Goal: Task Accomplishment & Management: Manage account settings

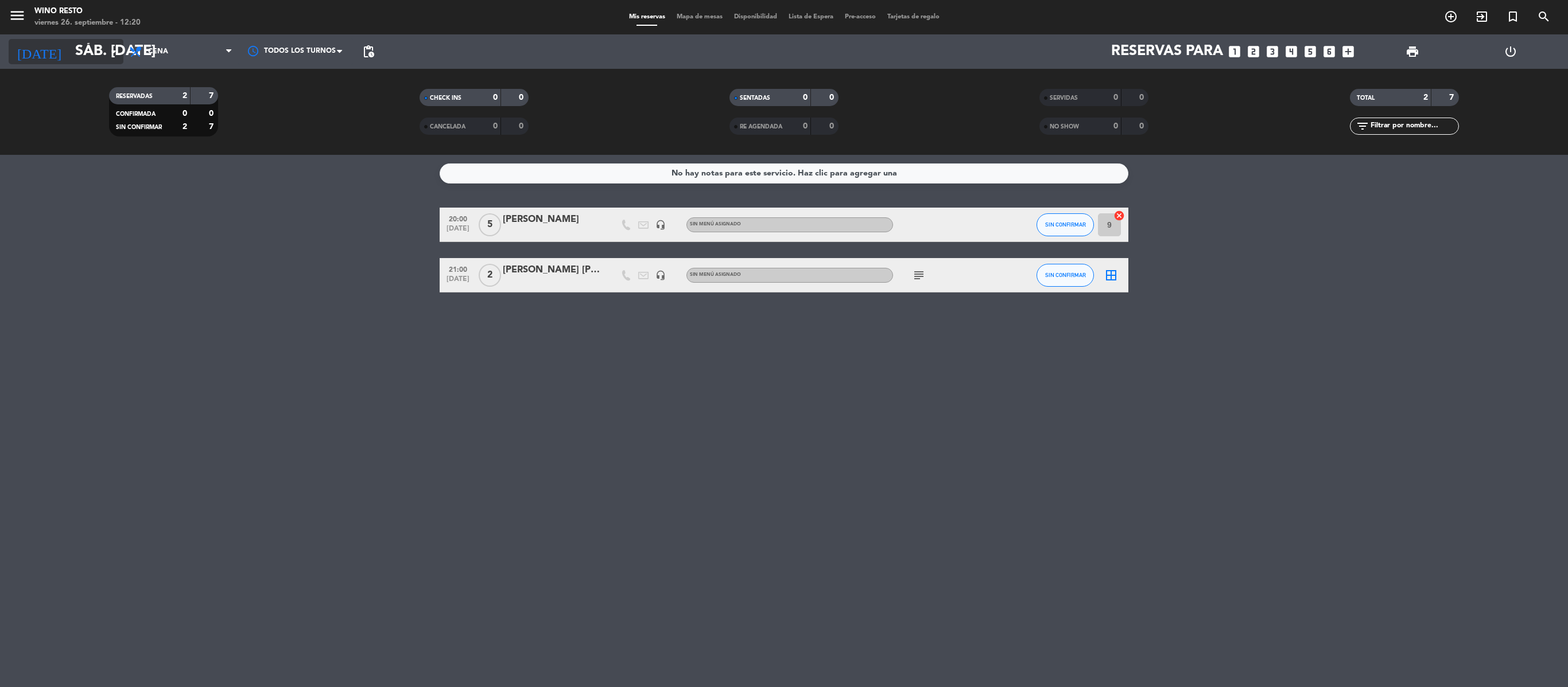
click at [114, 55] on icon "arrow_drop_down" at bounding box center [113, 51] width 13 height 13
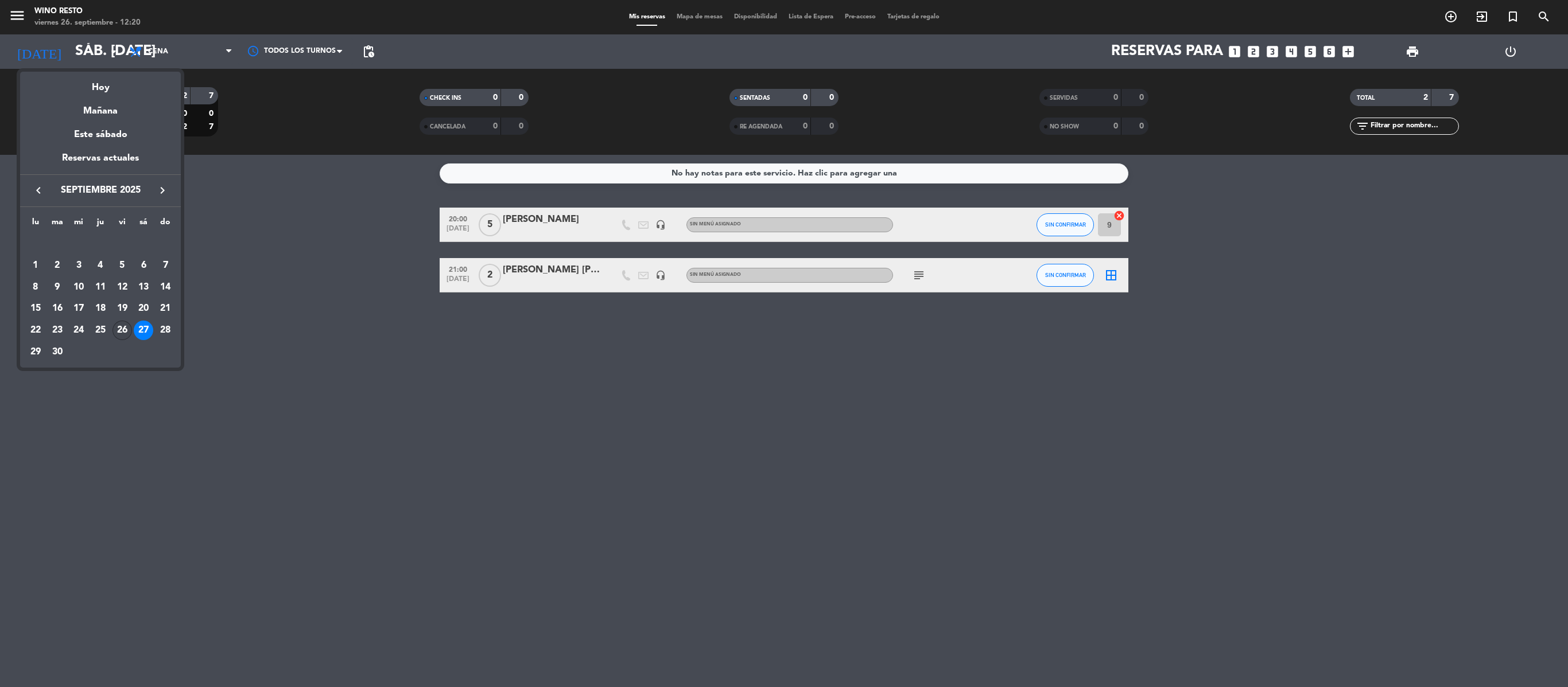
click at [124, 328] on div "26" at bounding box center [122, 331] width 20 height 20
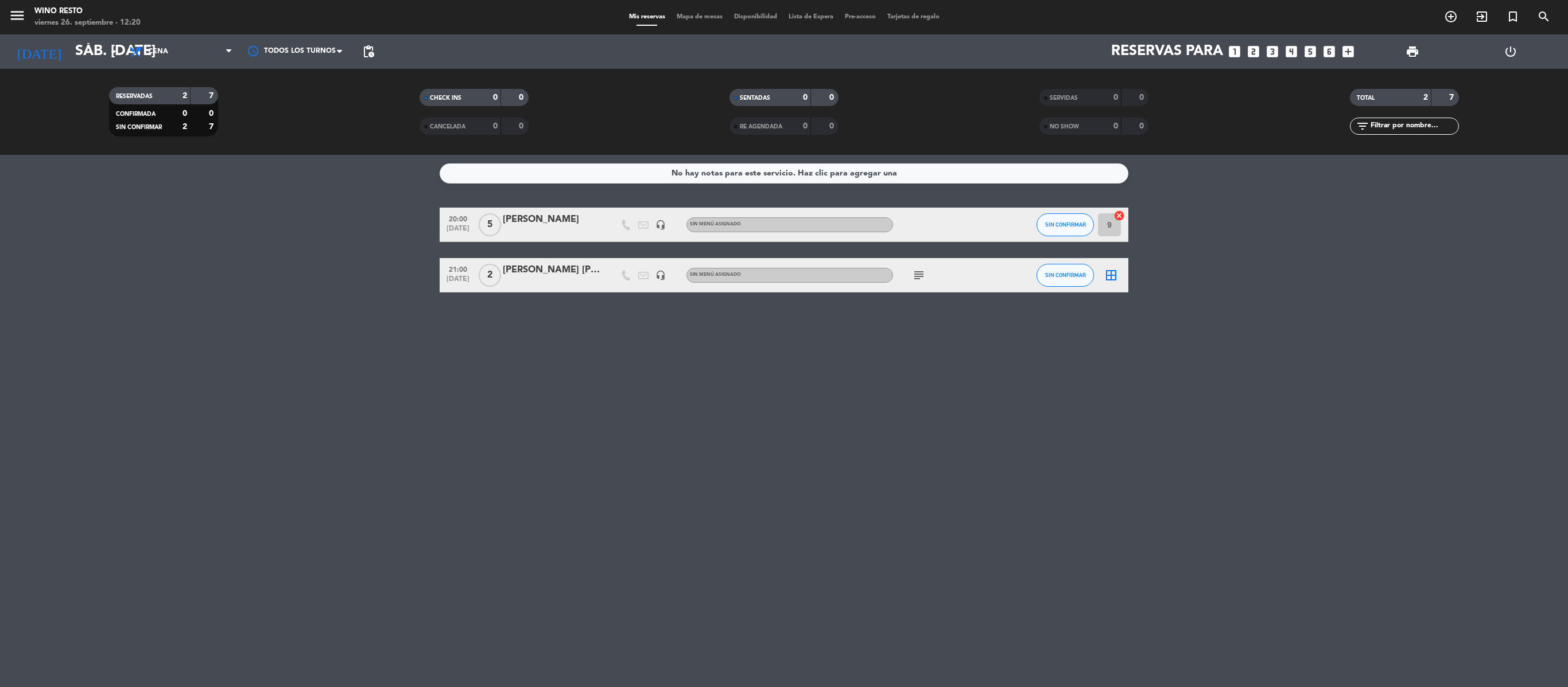
type input "vie. [DATE]"
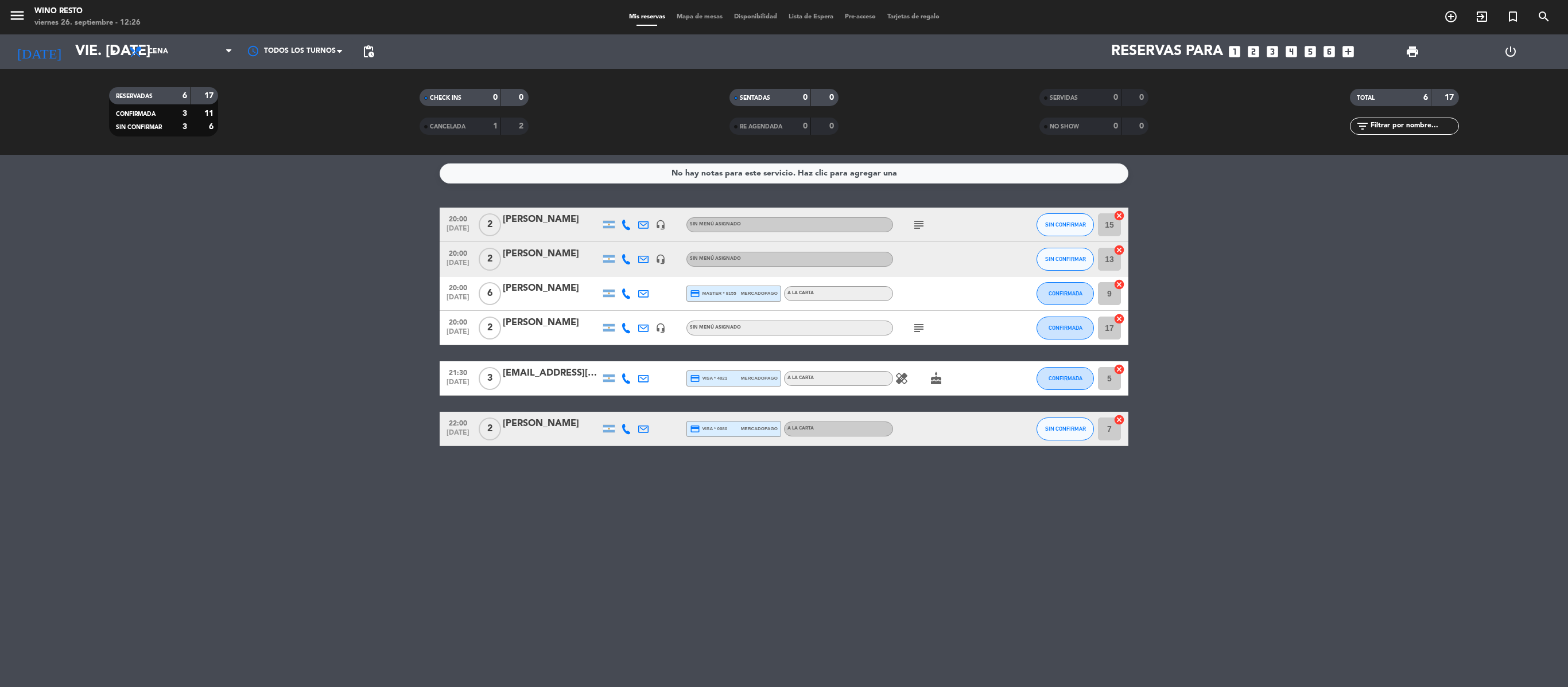
click at [784, 55] on icon "looks_two" at bounding box center [1253, 51] width 15 height 15
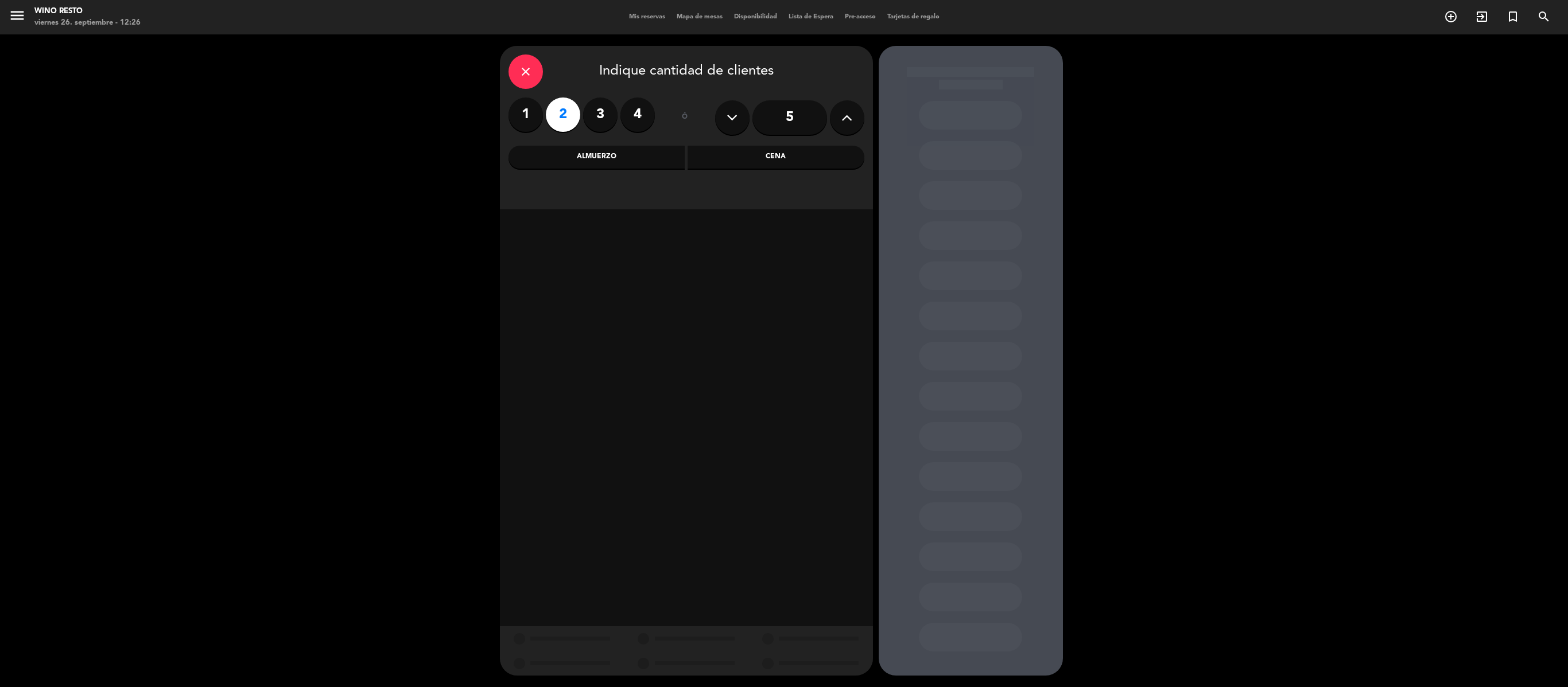
click at [729, 160] on div "Cena" at bounding box center [776, 157] width 177 height 23
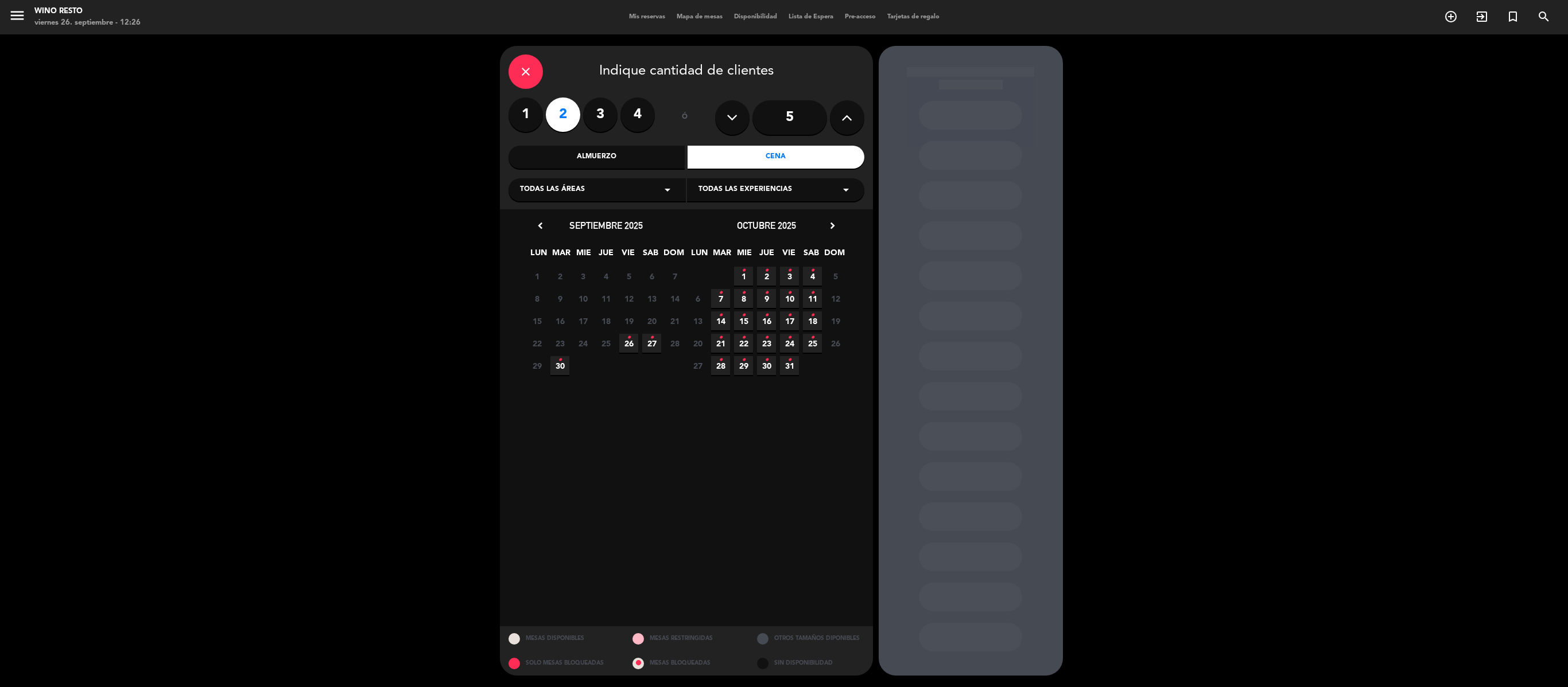
click at [632, 338] on span "26 •" at bounding box center [628, 343] width 19 height 19
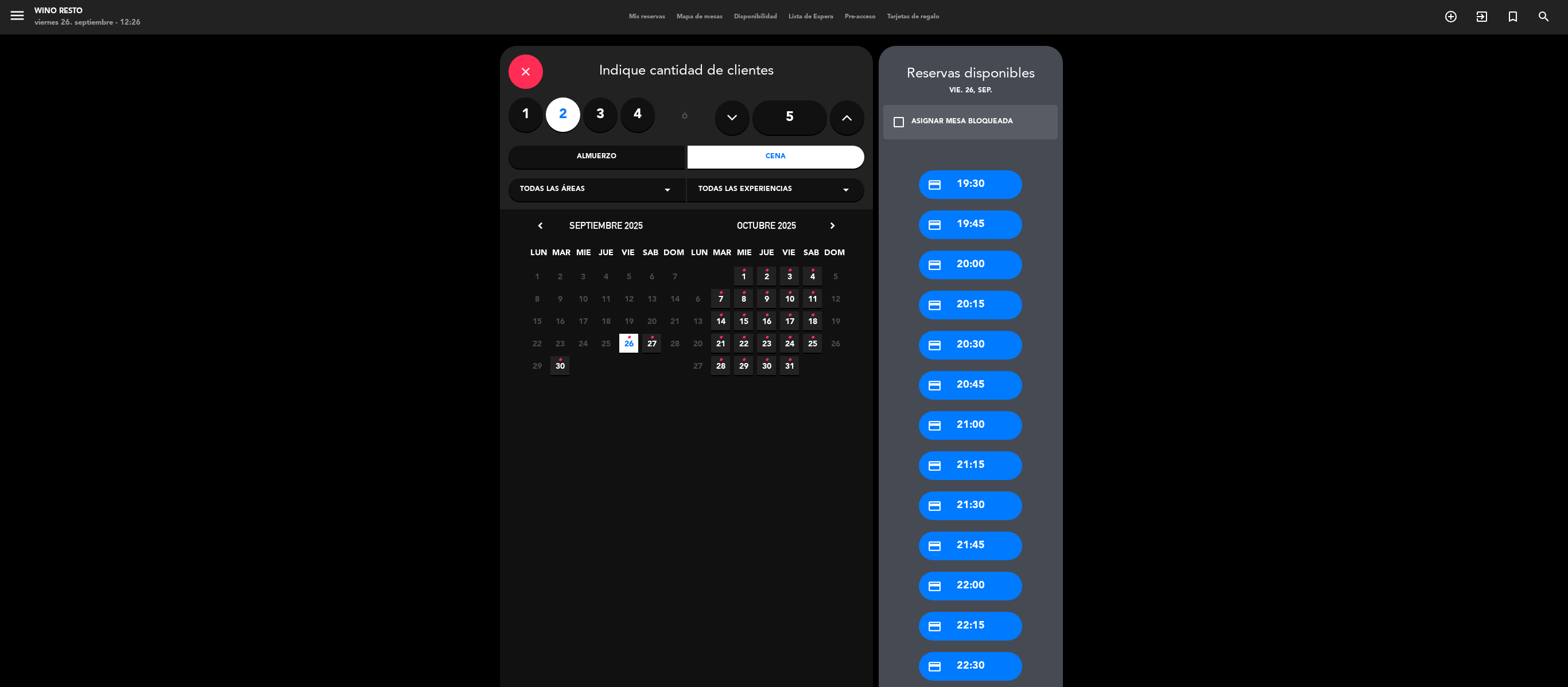
click at [784, 192] on div "credit_card 19:30" at bounding box center [970, 185] width 104 height 29
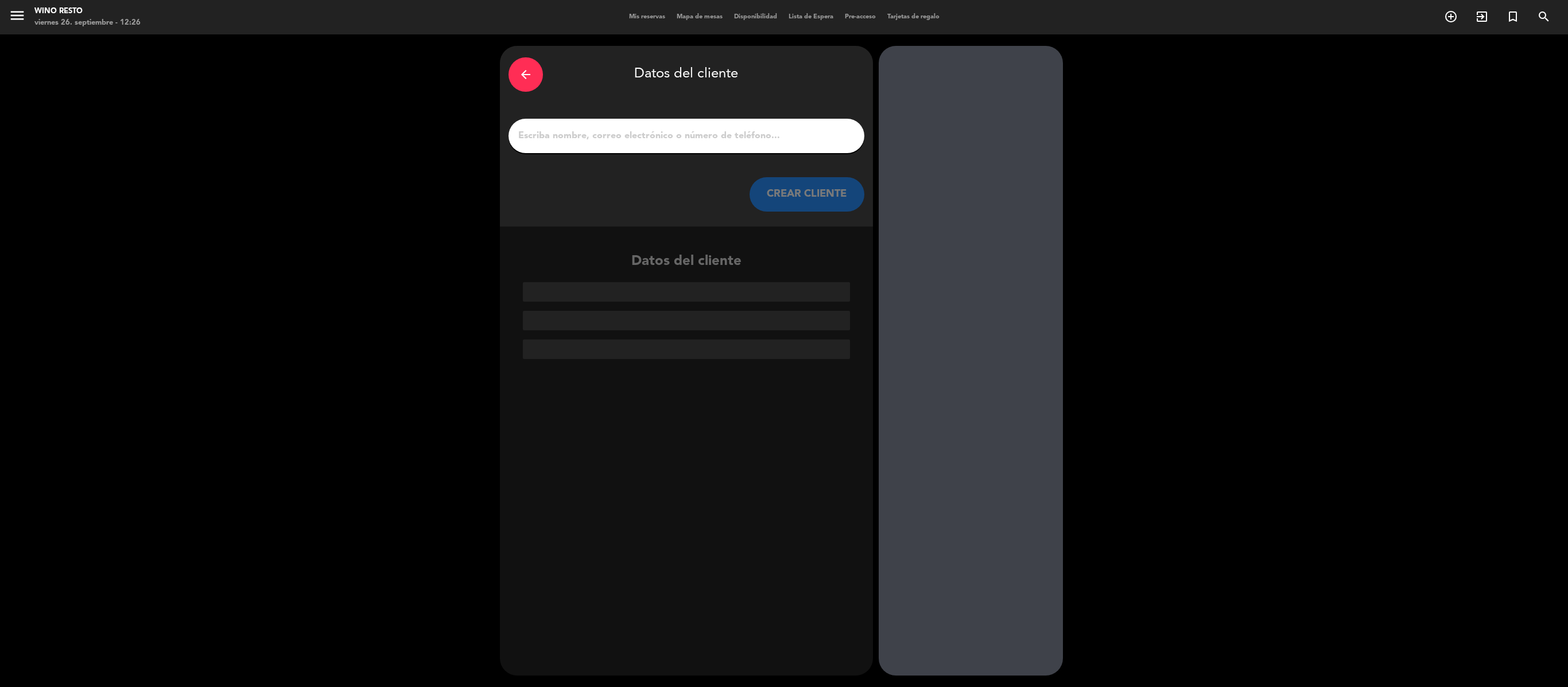
click at [763, 142] on input "1" at bounding box center [686, 136] width 339 height 16
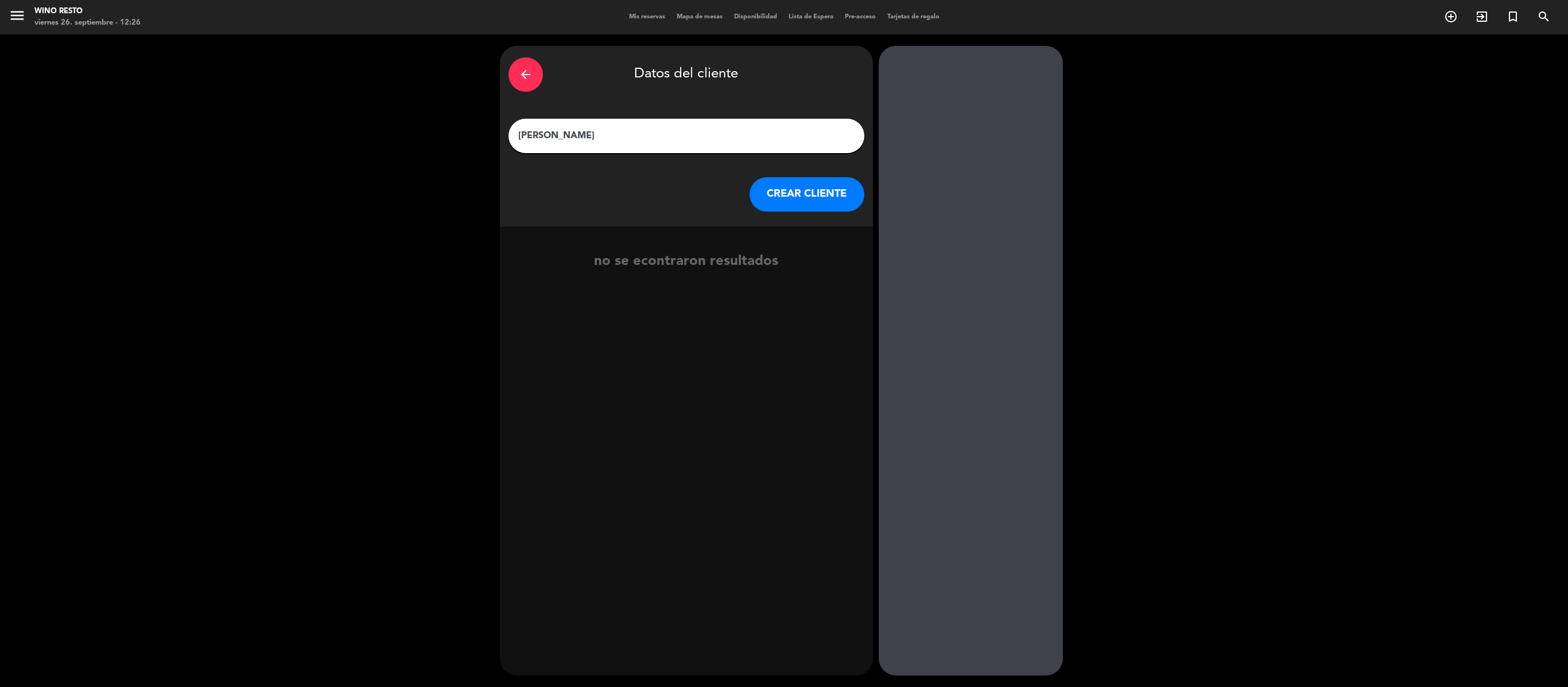
type input "[PERSON_NAME]"
click at [783, 197] on button "CREAR CLIENTE" at bounding box center [807, 194] width 114 height 35
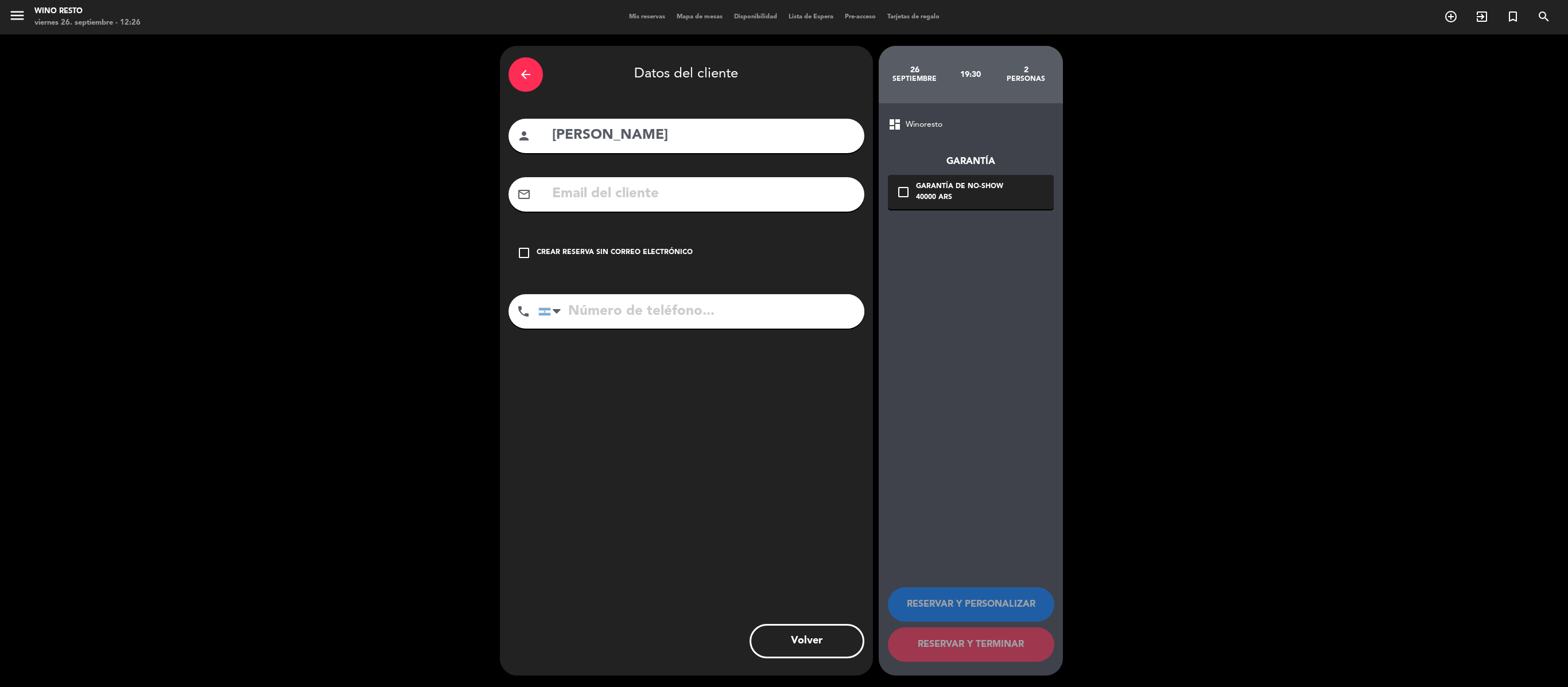
click at [698, 200] on input "text" at bounding box center [703, 194] width 305 height 23
paste input "[EMAIL_ADDRESS][DOMAIN_NAME]"
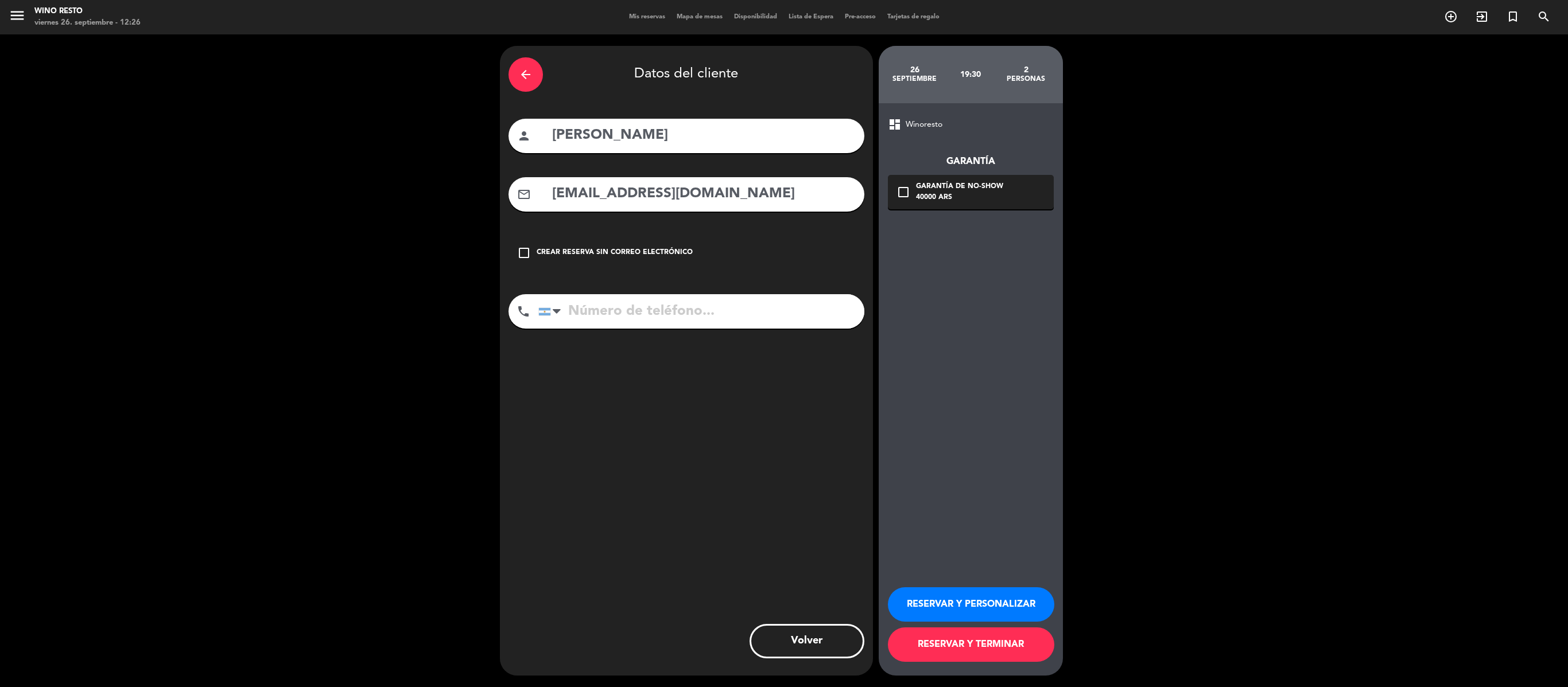
type input "[EMAIL_ADDRESS][DOMAIN_NAME]"
click at [613, 320] on input "tel" at bounding box center [700, 312] width 326 height 35
paste input "1158871302"
type input "1158871302"
click at [784, 343] on button "RESERVAR Y TERMINAR" at bounding box center [971, 645] width 166 height 35
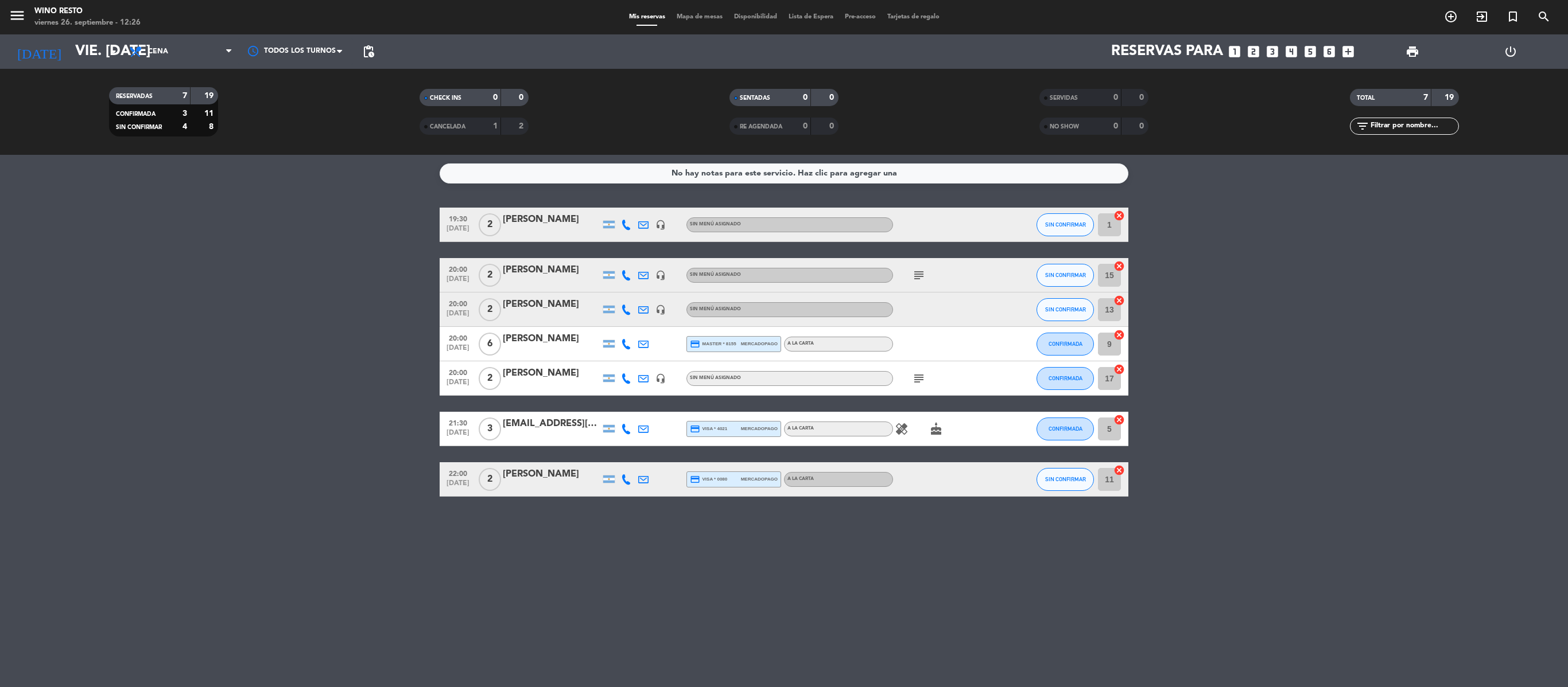
click at [530, 217] on div "[PERSON_NAME]" at bounding box center [551, 220] width 97 height 15
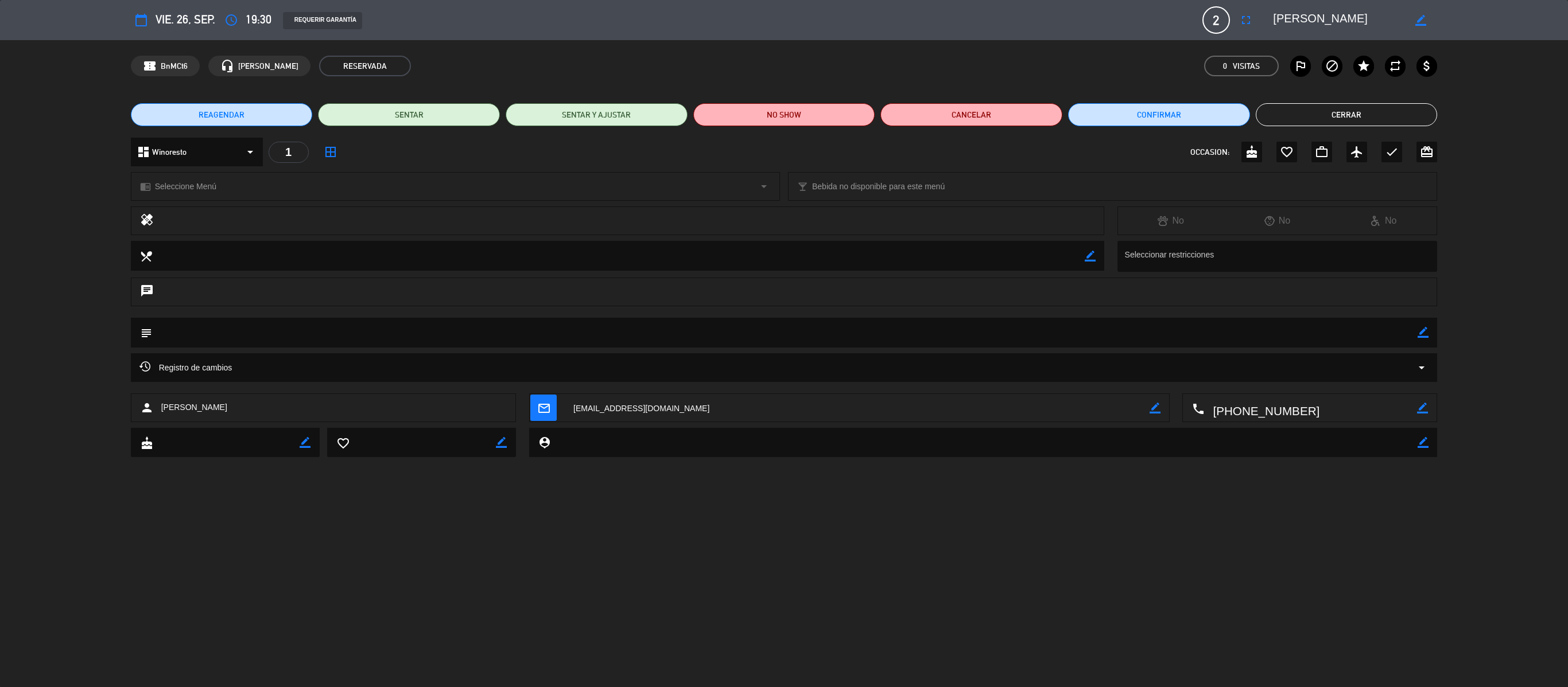
click at [784, 328] on icon "border_color" at bounding box center [1422, 332] width 11 height 11
type textarea "Big Box Wine Bar"
click at [784, 328] on icon at bounding box center [1422, 332] width 11 height 11
click at [784, 114] on button "Cerrar" at bounding box center [1346, 115] width 182 height 23
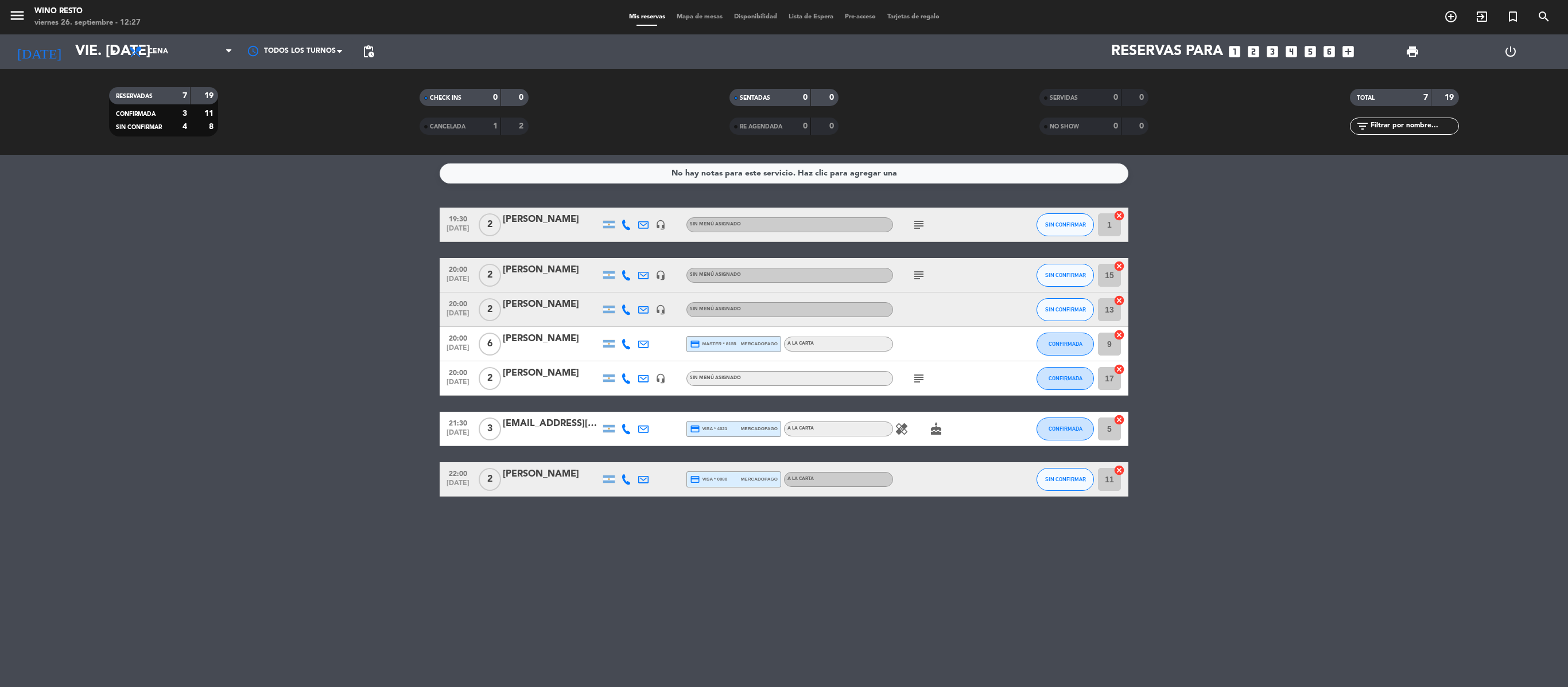
click at [784, 53] on icon "looks_two" at bounding box center [1253, 51] width 15 height 15
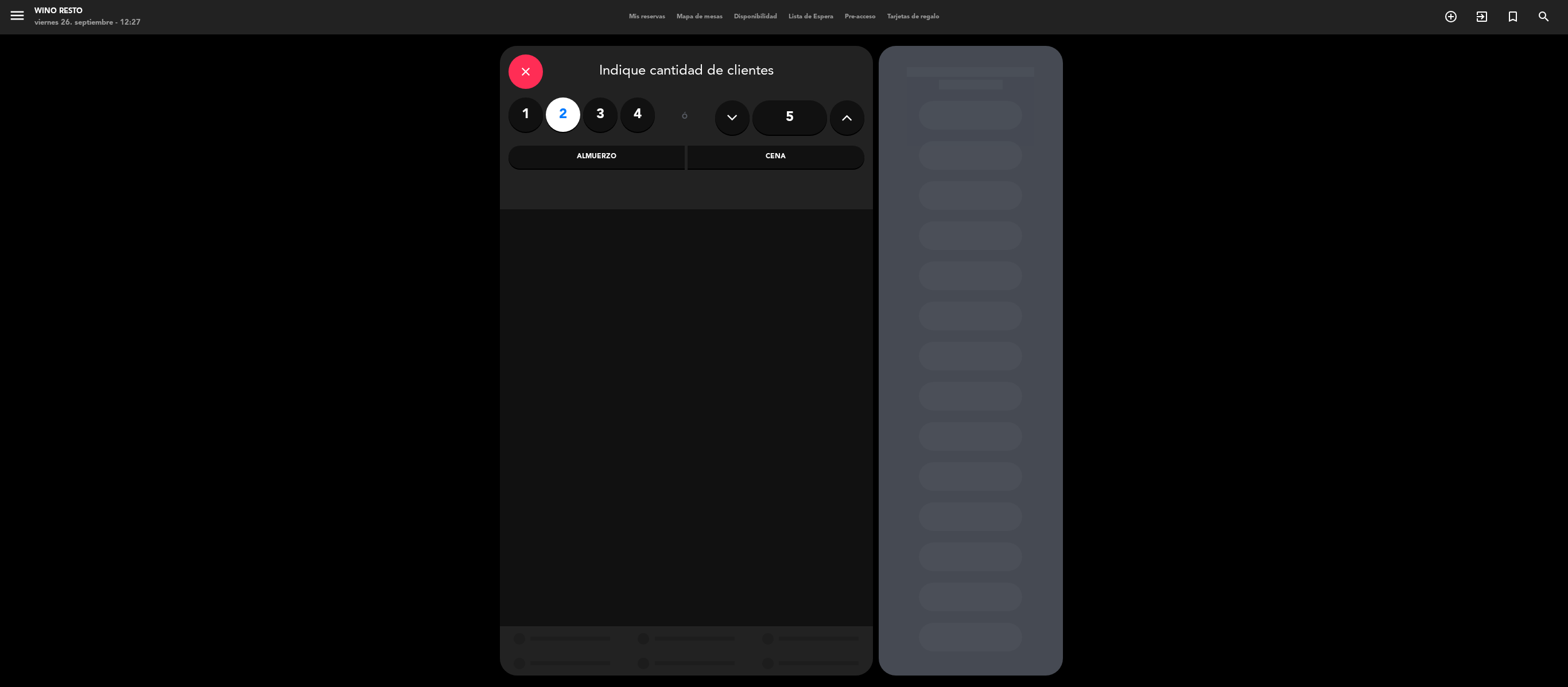
click at [754, 156] on div "Cena" at bounding box center [776, 157] width 177 height 23
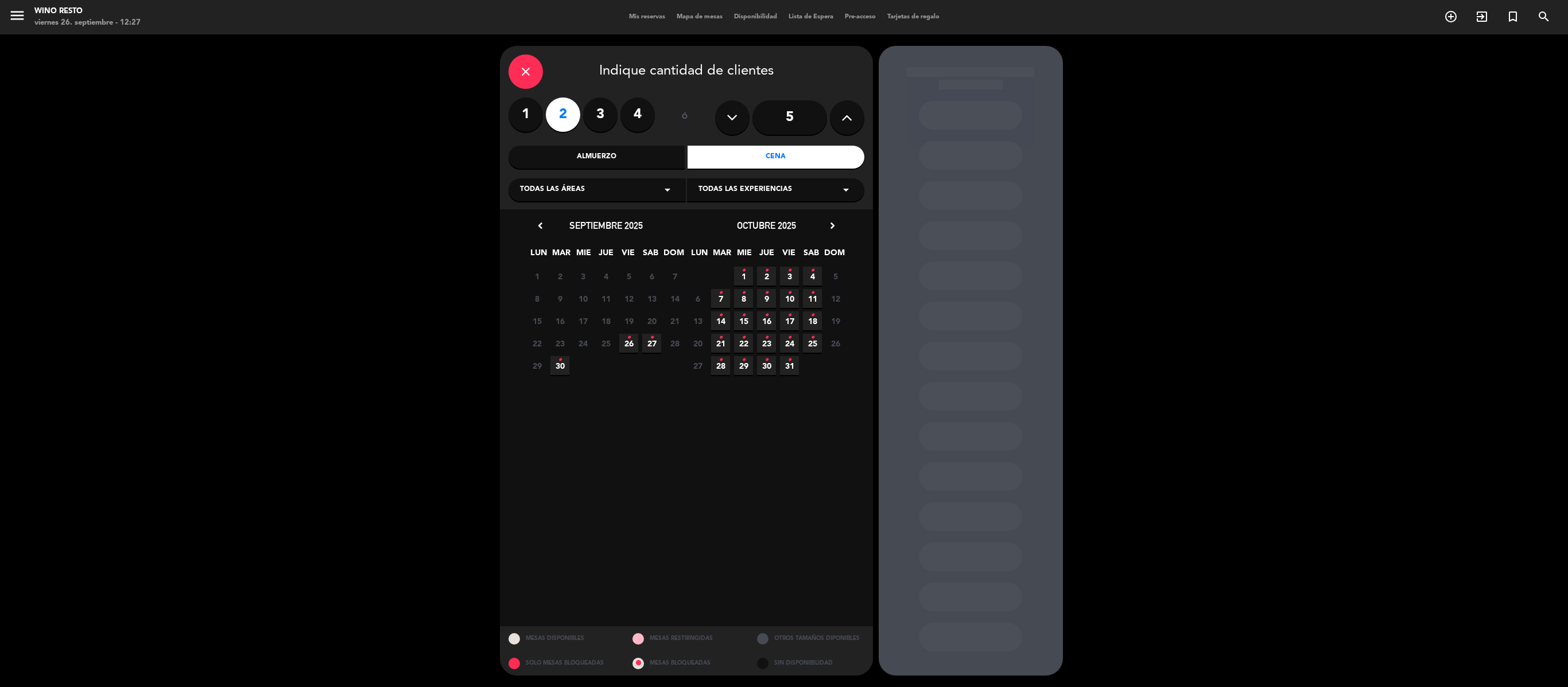
click at [624, 339] on span "26 •" at bounding box center [628, 343] width 19 height 19
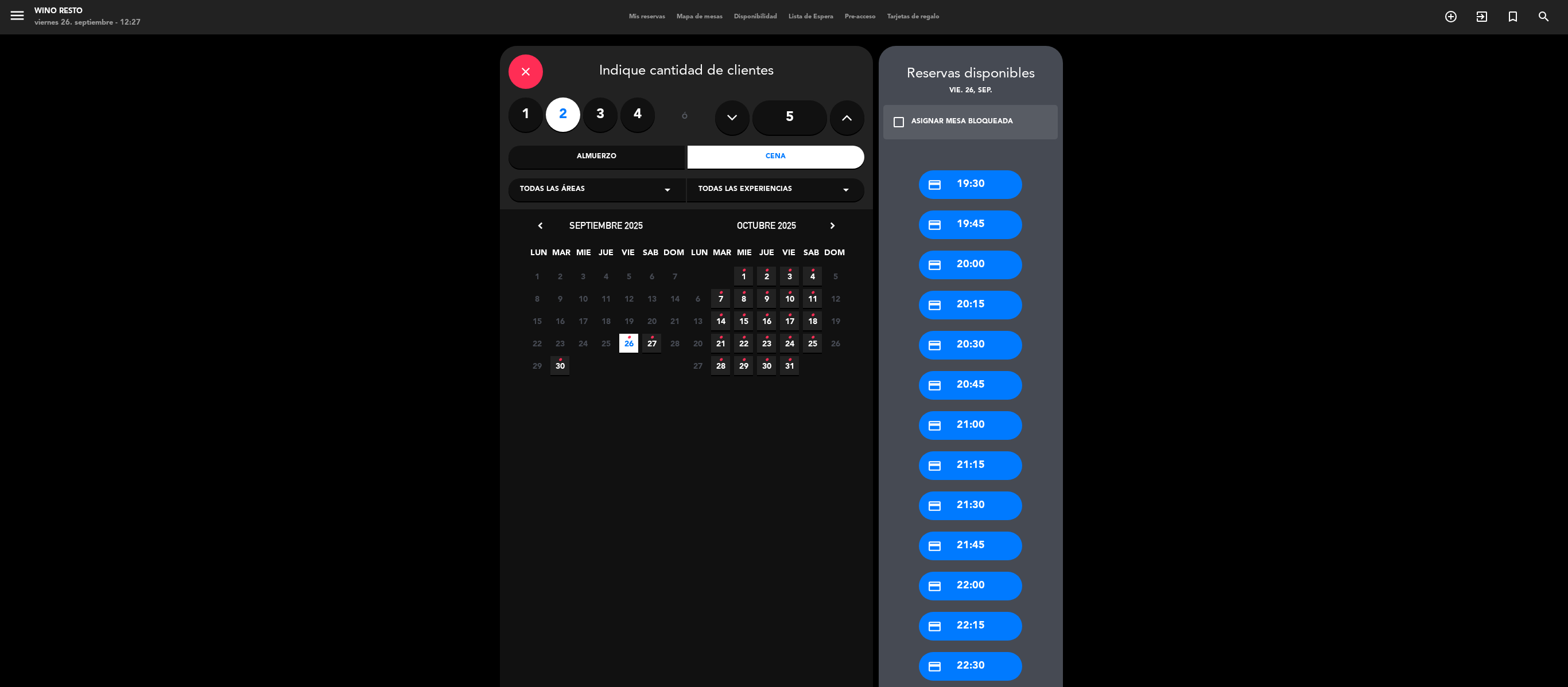
click at [784, 267] on div "credit_card 20:00" at bounding box center [970, 265] width 104 height 29
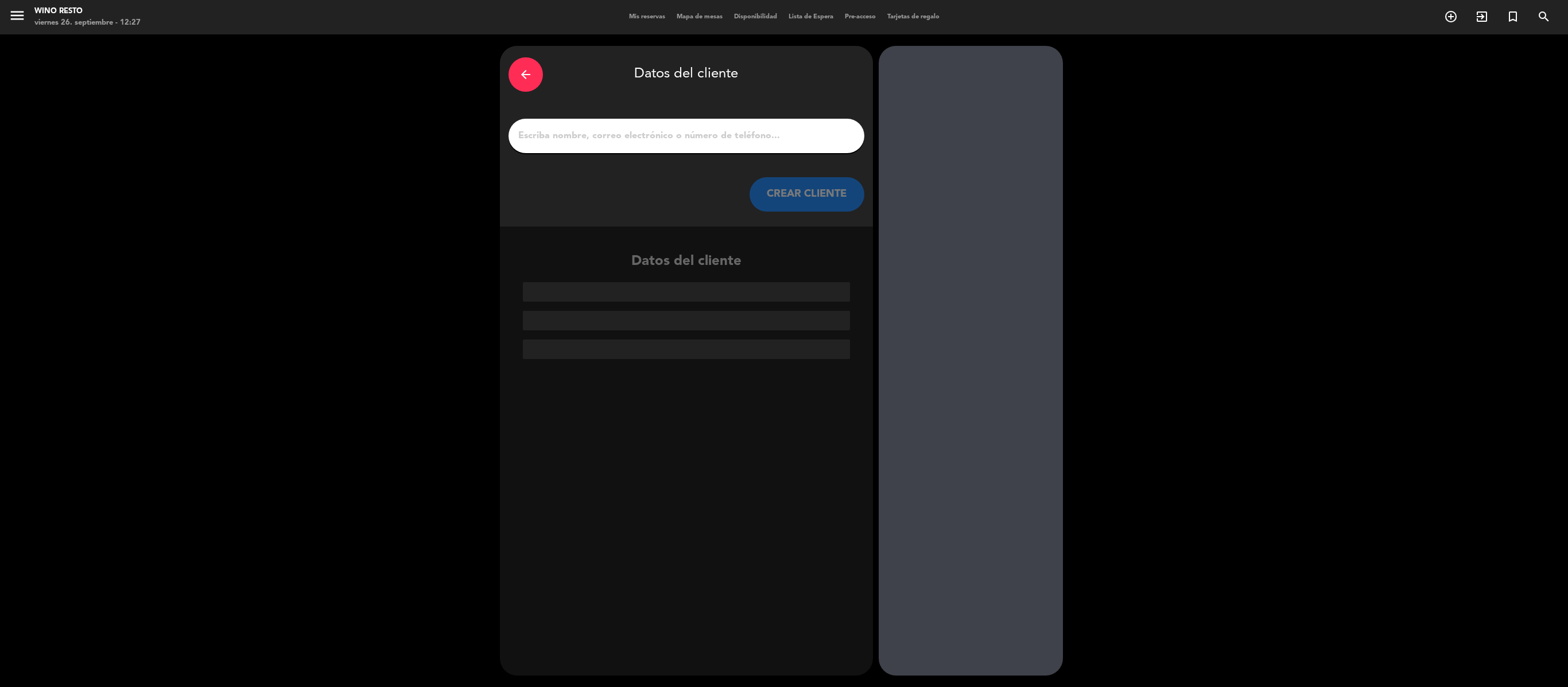
click at [745, 145] on div at bounding box center [686, 136] width 356 height 35
click at [741, 137] on input "1" at bounding box center [686, 136] width 339 height 16
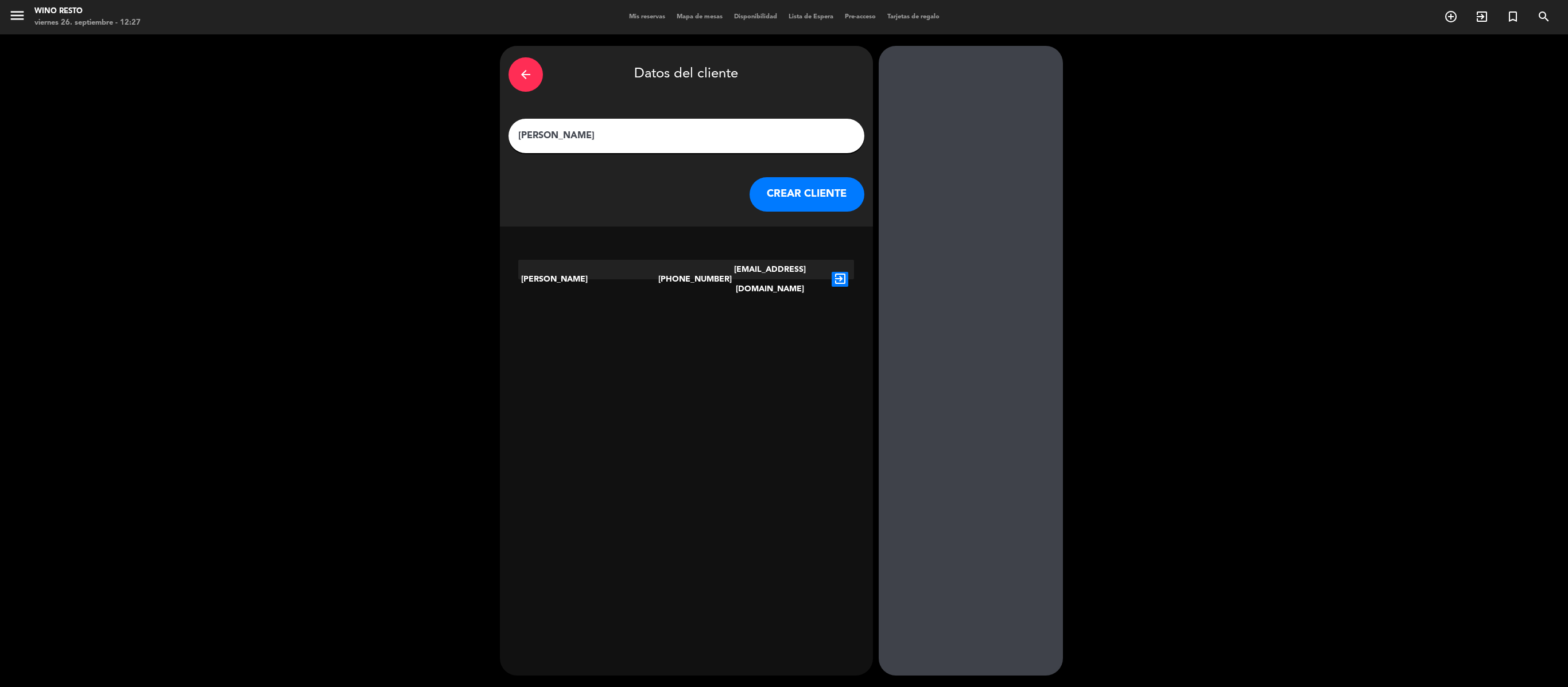
type input "[PERSON_NAME]"
click at [784, 272] on icon "exit_to_app" at bounding box center [840, 279] width 17 height 15
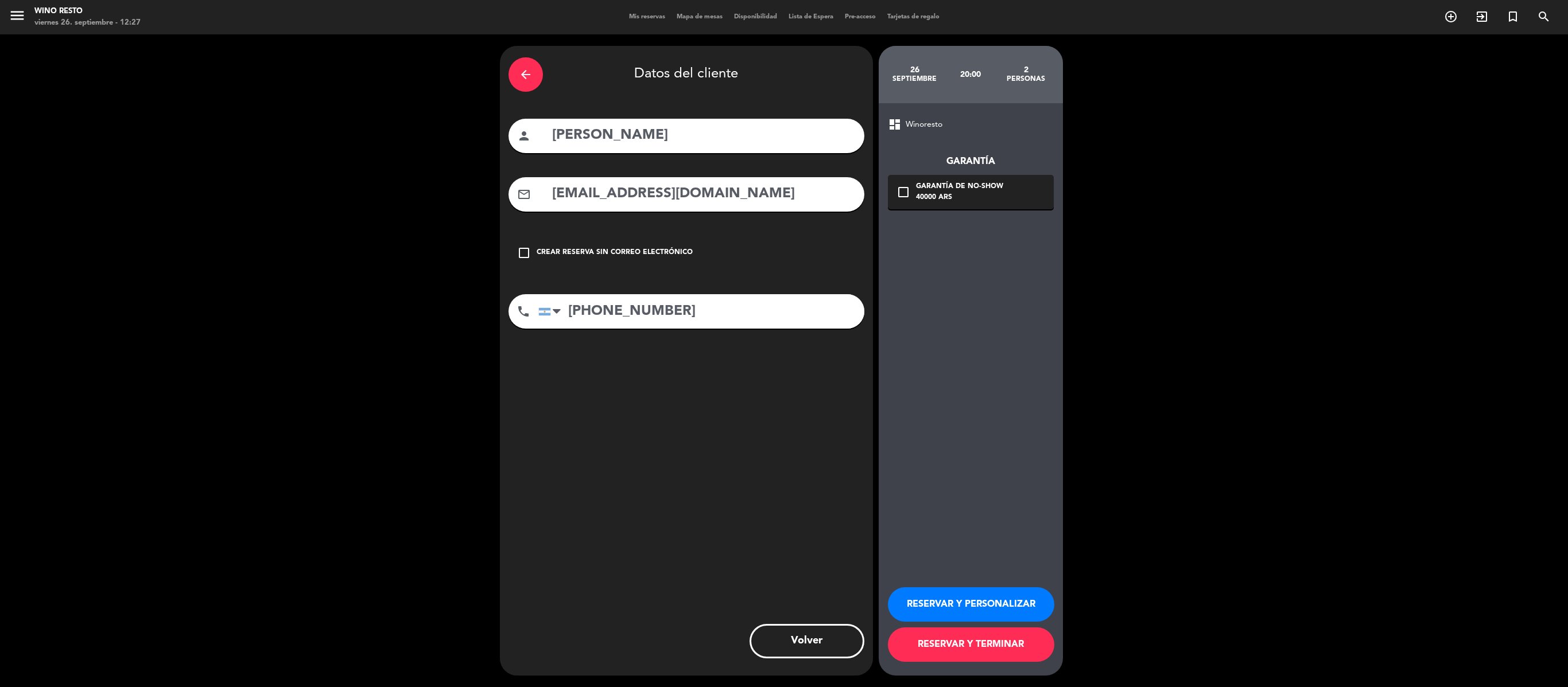
click at [784, 343] on button "RESERVAR Y TERMINAR" at bounding box center [971, 645] width 166 height 35
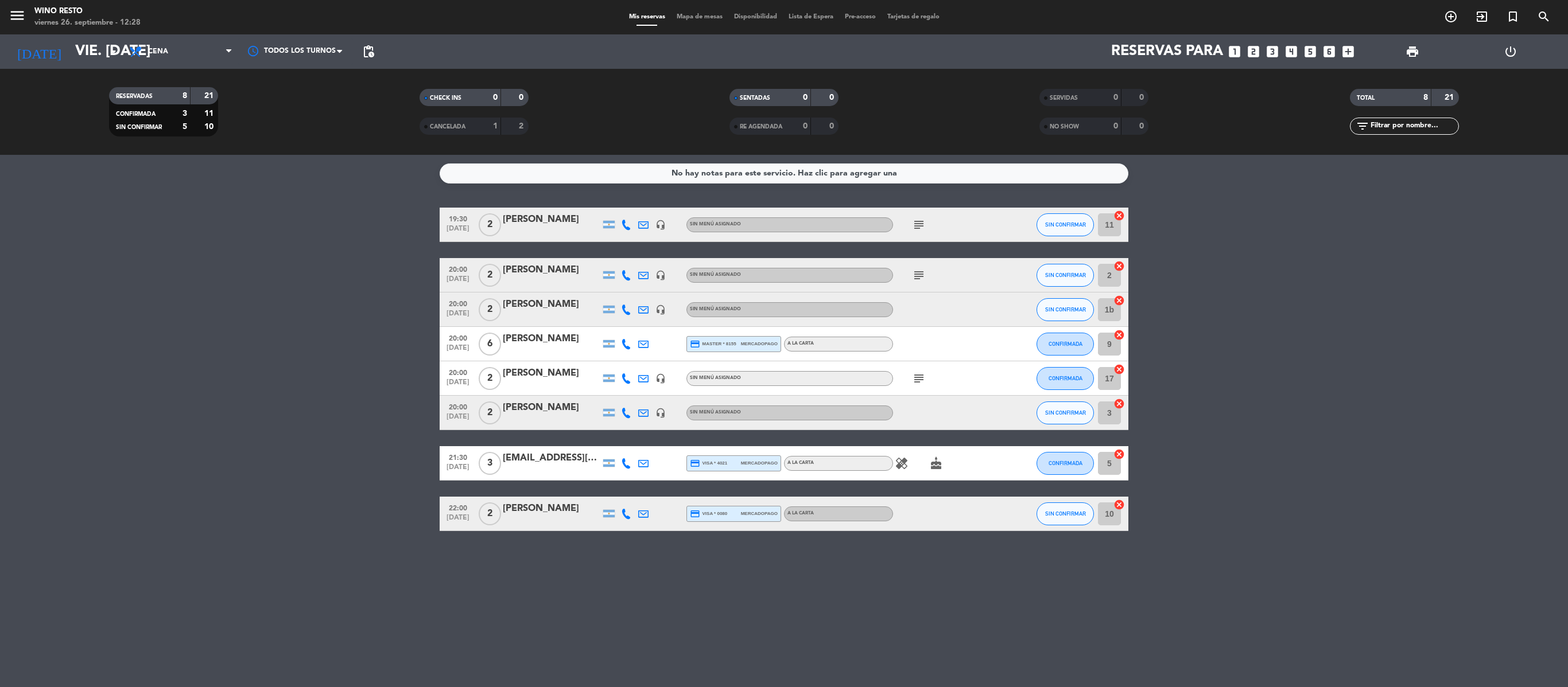
click at [516, 343] on div "[PERSON_NAME]" at bounding box center [551, 407] width 97 height 15
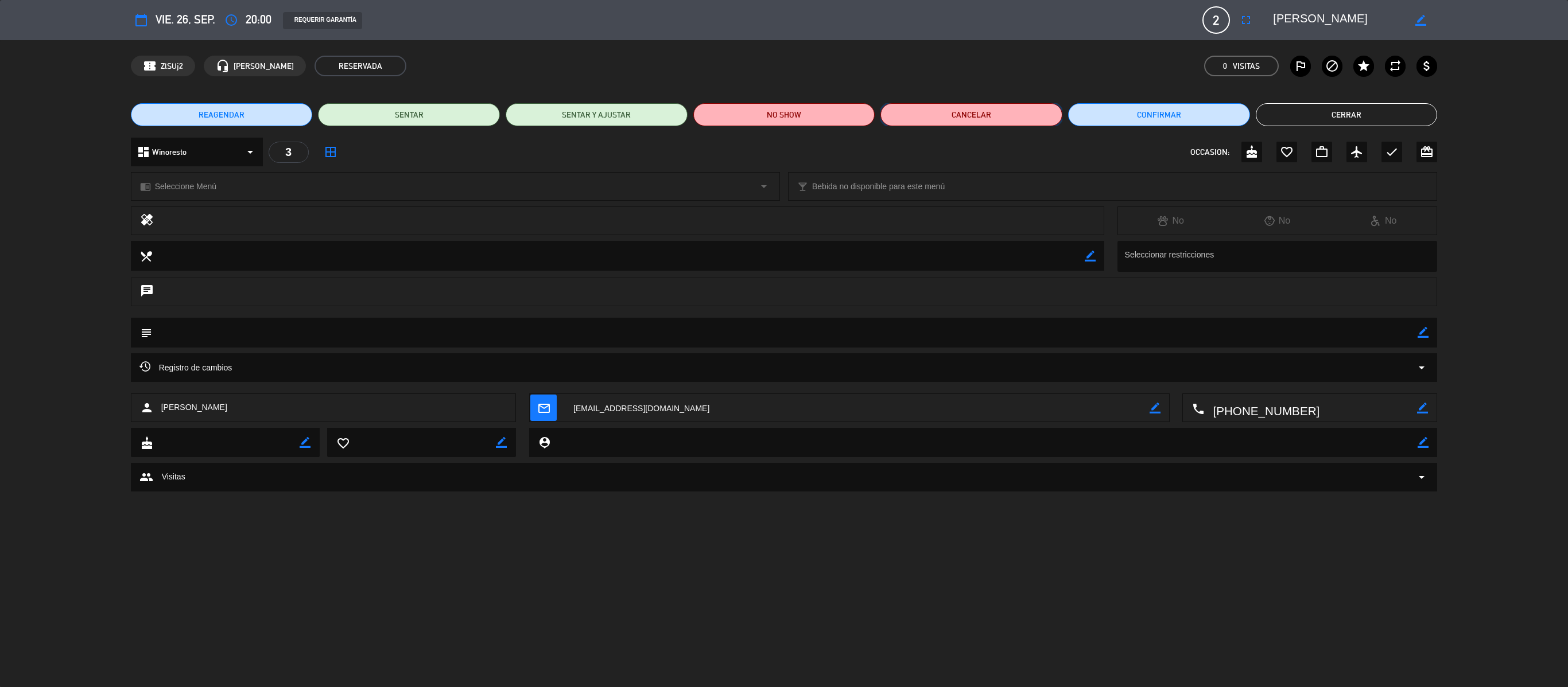
click at [784, 117] on button "Cancelar" at bounding box center [971, 115] width 182 height 23
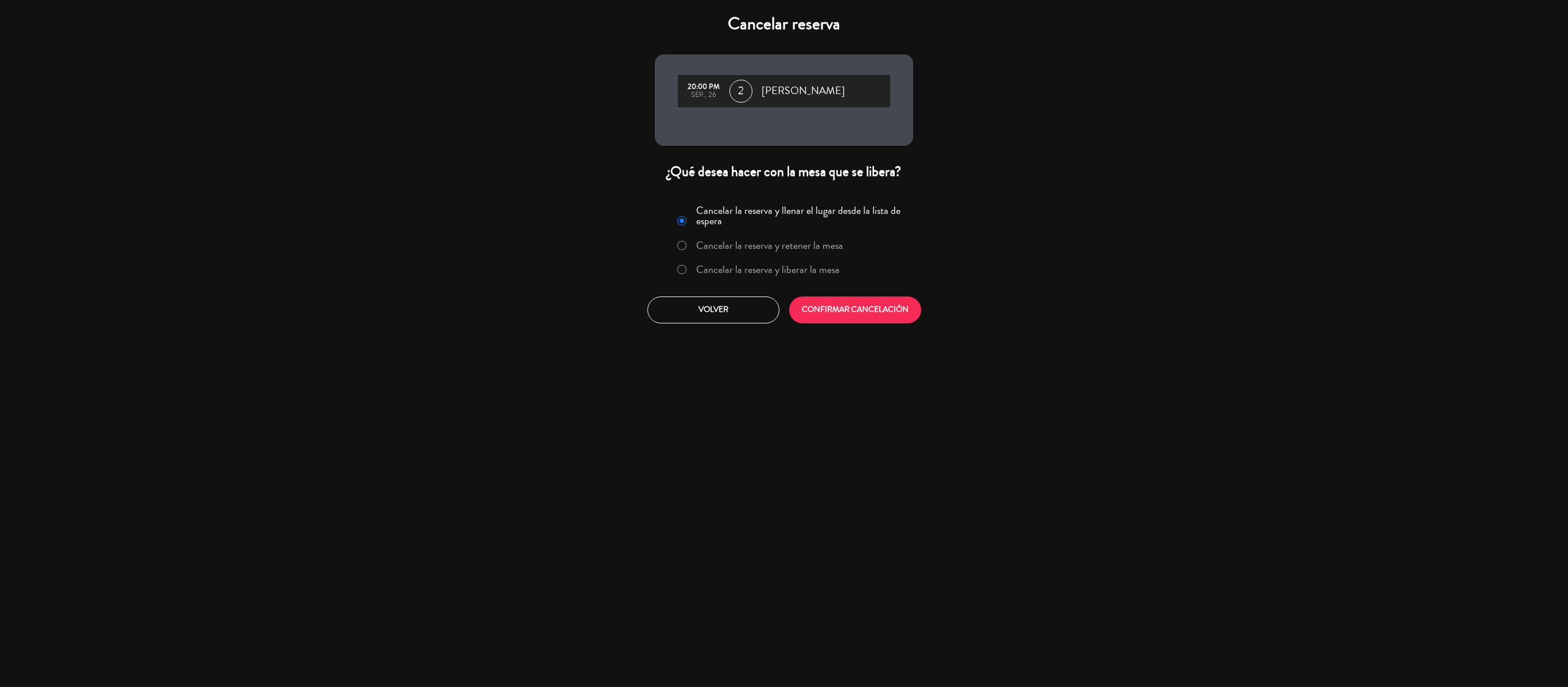
click at [681, 272] on input "Cancelar la reserva y liberar la mesa" at bounding box center [681, 269] width 7 height 7
radio input "true"
click at [784, 323] on button "CONFIRMAR CANCELACIÓN" at bounding box center [855, 310] width 132 height 27
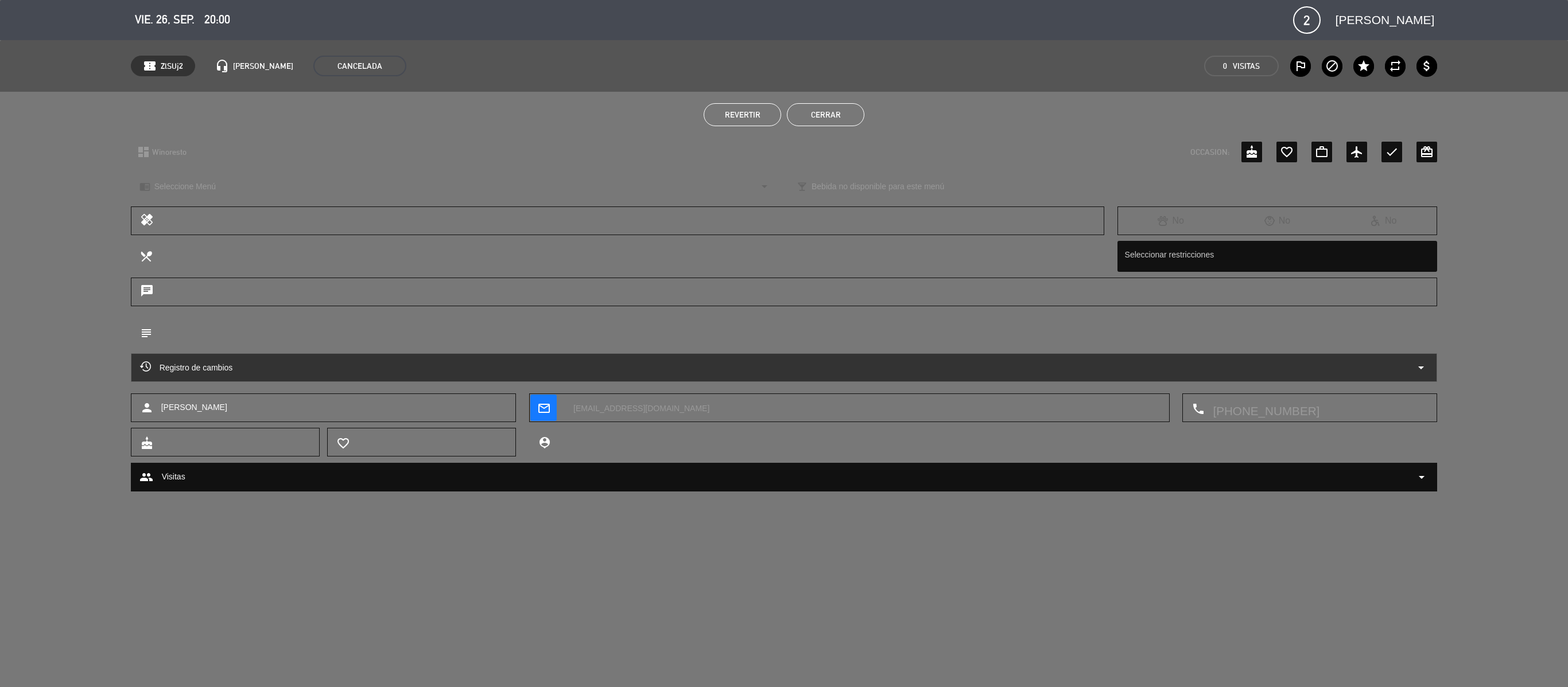
click at [784, 105] on button "Cerrar" at bounding box center [826, 115] width 78 height 23
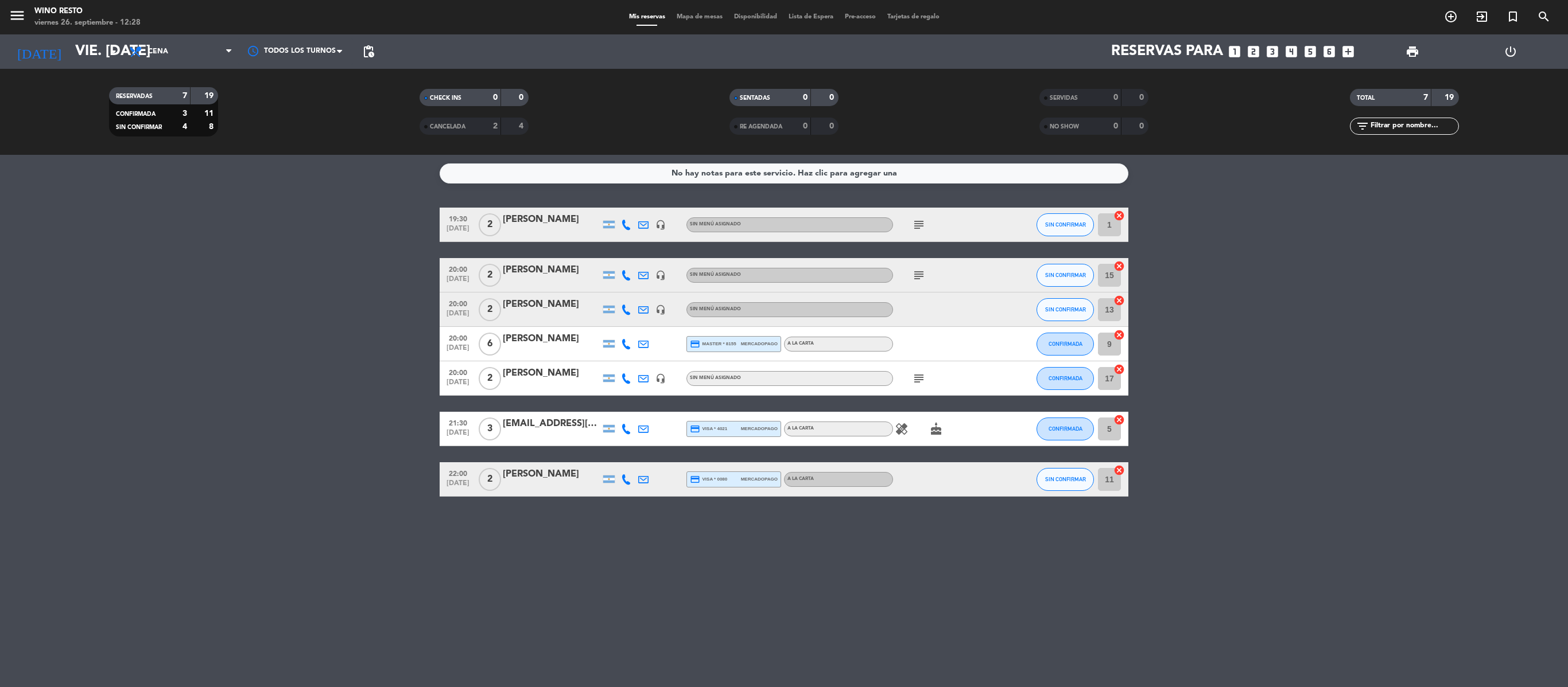
click at [554, 304] on div "[PERSON_NAME]" at bounding box center [551, 305] width 97 height 15
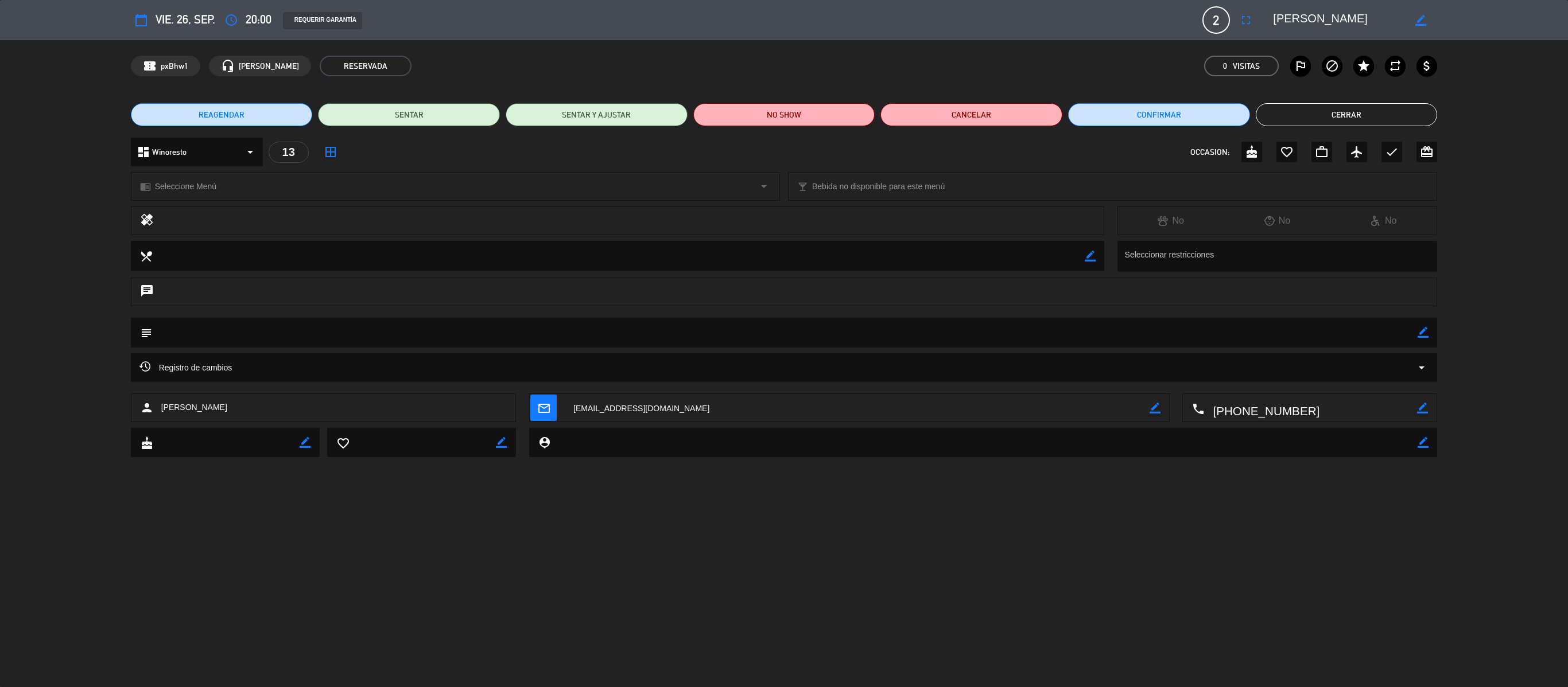
click at [784, 334] on icon "border_color" at bounding box center [1422, 332] width 11 height 11
type textarea "G"
type textarea "Big Box Grande Cuisine"
click at [784, 334] on icon at bounding box center [1422, 332] width 11 height 11
click at [784, 113] on button "Cerrar" at bounding box center [1346, 115] width 182 height 23
